Goal: Transaction & Acquisition: Purchase product/service

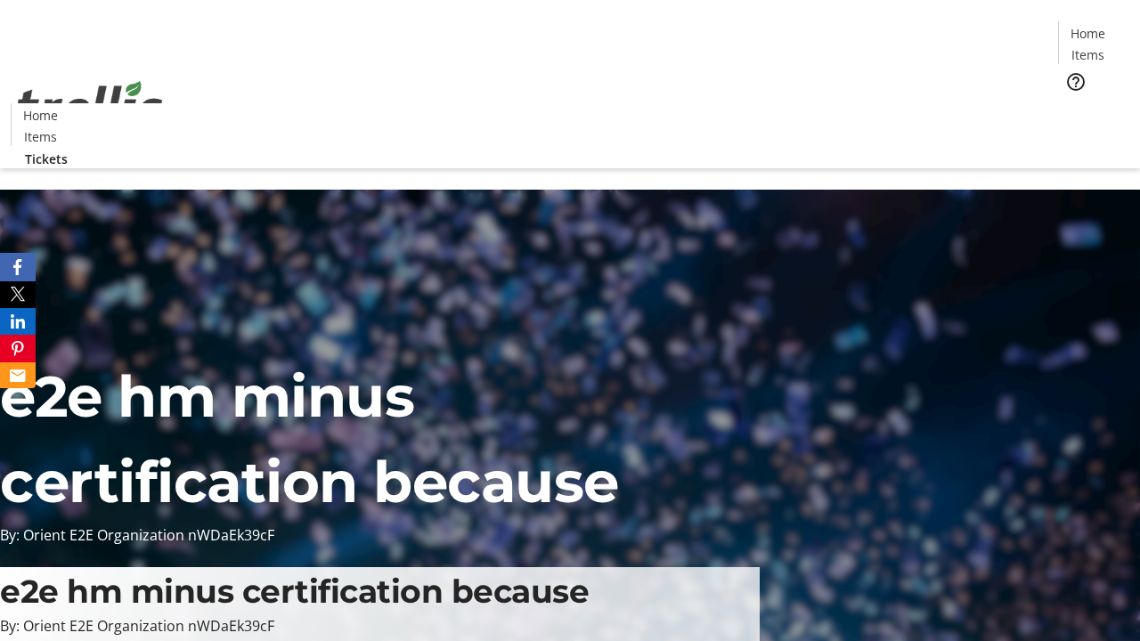
click at [1073, 103] on span "Tickets" at bounding box center [1094, 112] width 43 height 19
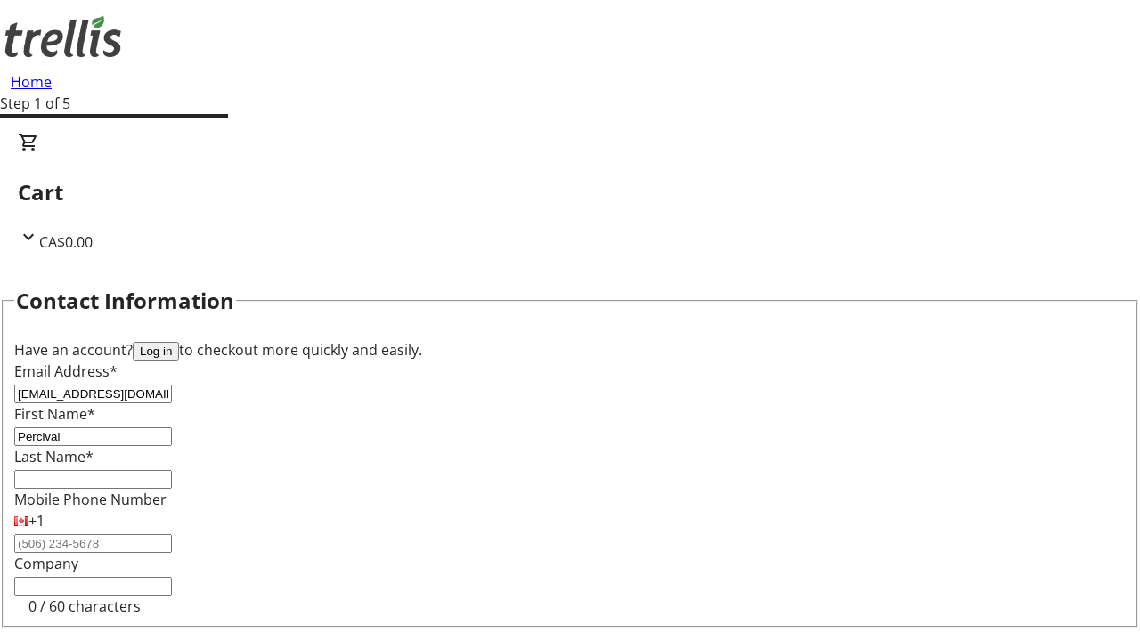
type input "Percival"
type input "Waters"
